Goal: Check status: Check status

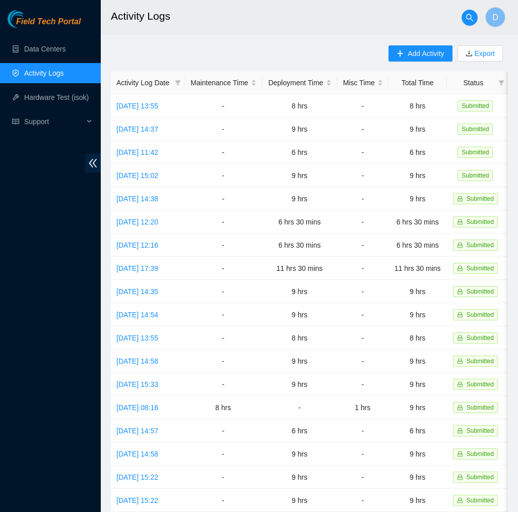
click at [71, 22] on span "Field Tech Portal" at bounding box center [48, 22] width 65 height 10
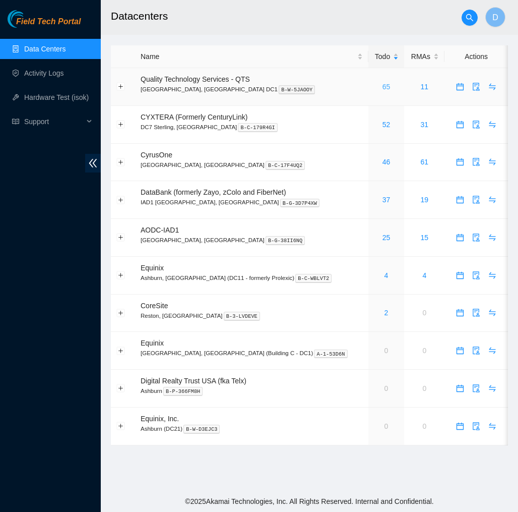
click at [383, 88] on link "65" at bounding box center [387, 87] width 8 height 8
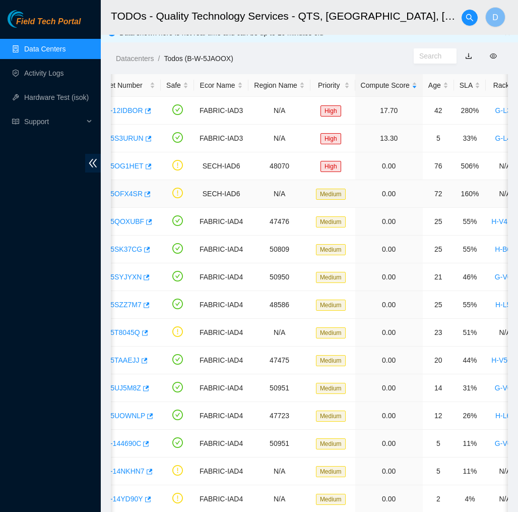
scroll to position [0, 42]
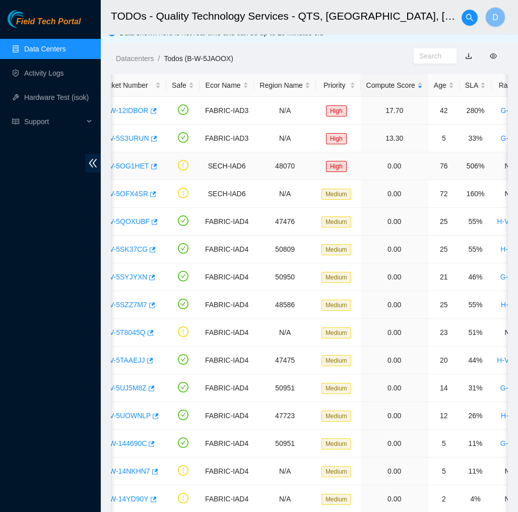
click at [135, 168] on link "B-V-5OG1HET" at bounding box center [125, 166] width 47 height 8
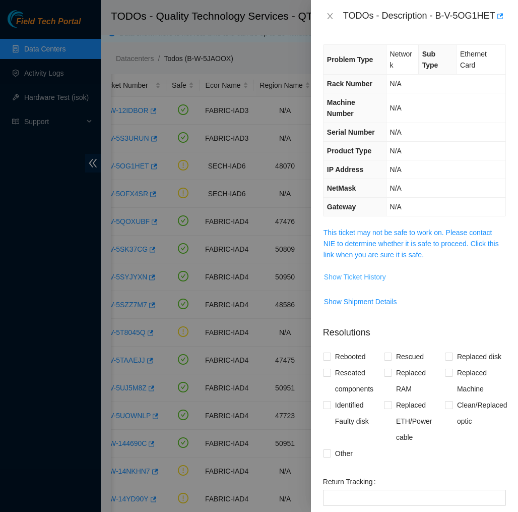
click at [358, 282] on span "Show Ticket History" at bounding box center [355, 276] width 62 height 11
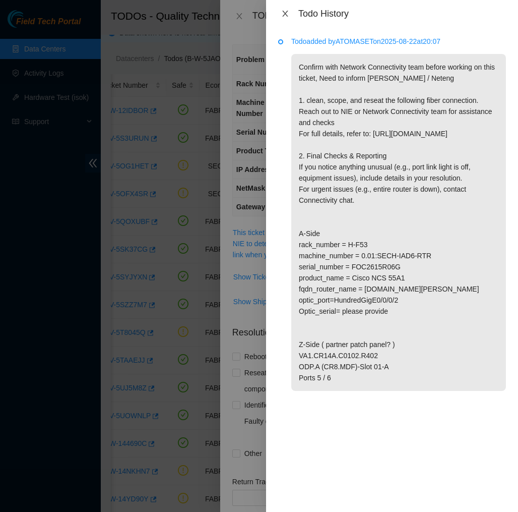
click at [285, 13] on icon "close" at bounding box center [285, 14] width 6 height 6
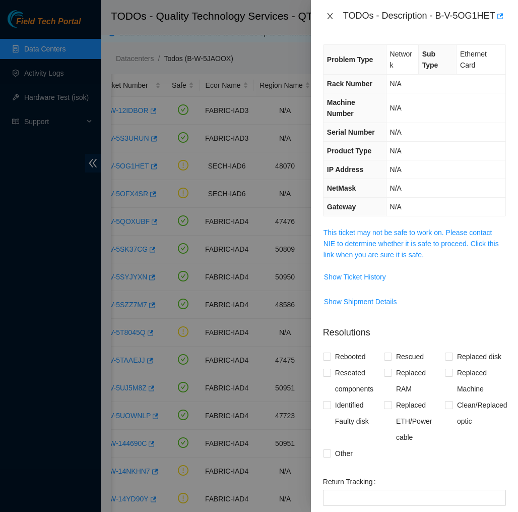
click at [332, 19] on icon "close" at bounding box center [330, 16] width 8 height 8
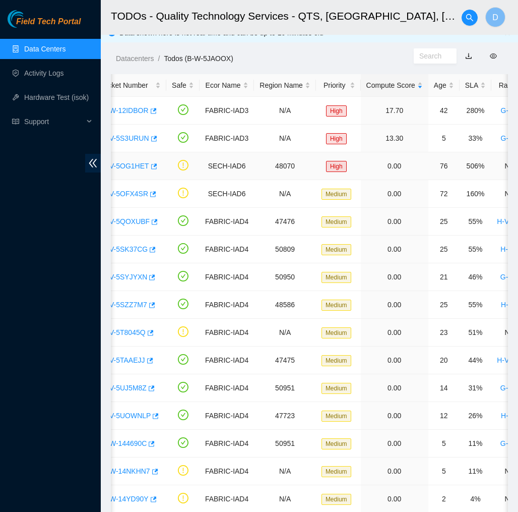
click at [137, 166] on link "B-V-5OG1HET" at bounding box center [125, 166] width 47 height 8
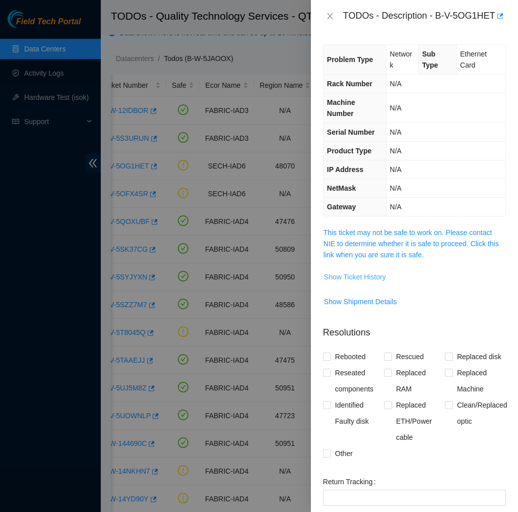
click at [375, 282] on span "Show Ticket History" at bounding box center [355, 276] width 62 height 11
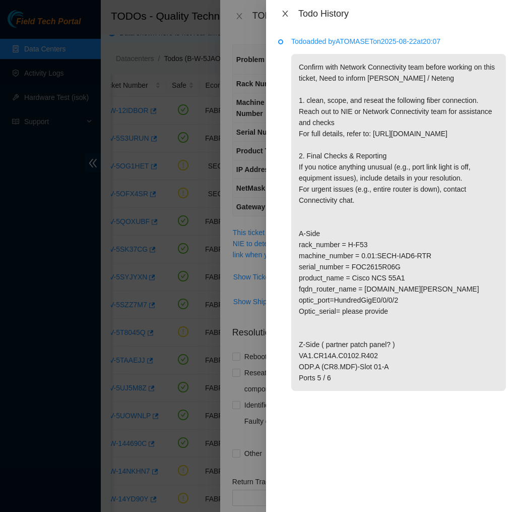
click at [285, 18] on button "Close" at bounding box center [285, 14] width 14 height 10
